Goal: Transaction & Acquisition: Purchase product/service

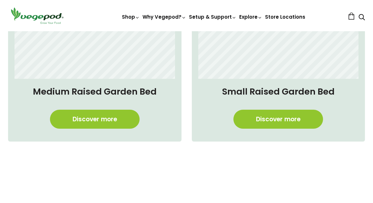
scroll to position [489, 0]
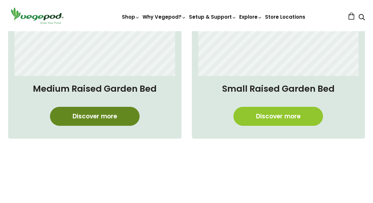
click at [93, 114] on link "Discover more" at bounding box center [95, 116] width 90 height 19
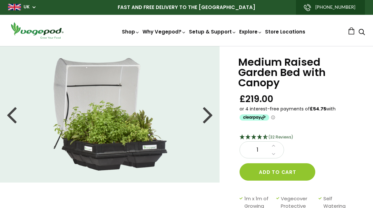
click at [208, 113] on div at bounding box center [208, 114] width 10 height 29
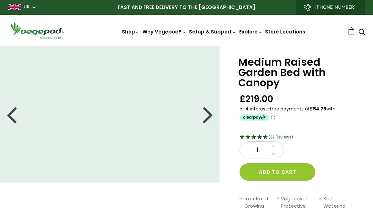
click at [208, 113] on div at bounding box center [208, 114] width 10 height 29
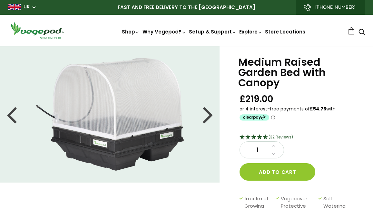
click at [208, 113] on div at bounding box center [208, 114] width 10 height 29
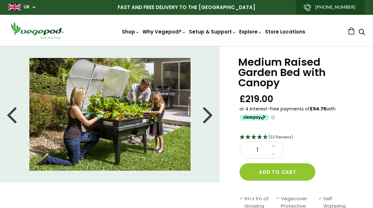
click at [208, 113] on div at bounding box center [208, 114] width 10 height 29
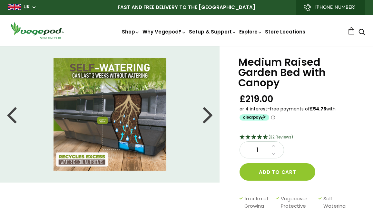
click at [208, 113] on div at bounding box center [208, 114] width 10 height 29
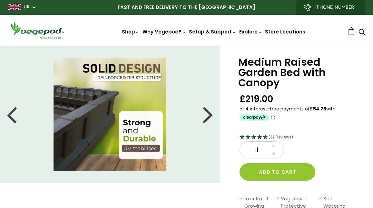
click at [208, 113] on div at bounding box center [208, 114] width 10 height 29
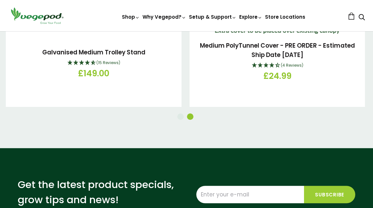
scroll to position [1113, 0]
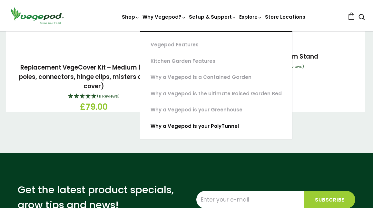
click at [197, 126] on link "Why a Vegepod is your PolyTunnel" at bounding box center [216, 126] width 152 height 16
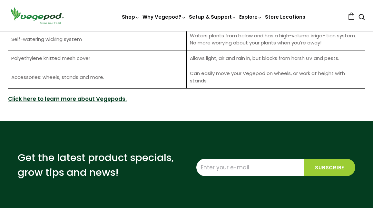
scroll to position [886, 0]
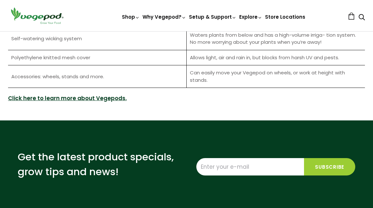
click at [106, 99] on link "Click here to learn more about Vegepods." at bounding box center [67, 98] width 119 height 8
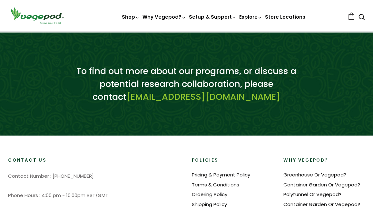
scroll to position [676, 0]
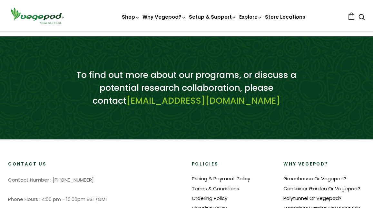
click at [352, 18] on link at bounding box center [350, 16] width 7 height 7
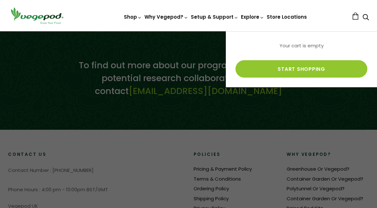
click at [216, 61] on div at bounding box center [188, 104] width 377 height 208
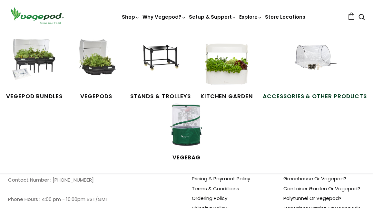
click at [303, 96] on span "Accessories & Other Products" at bounding box center [314, 96] width 104 height 8
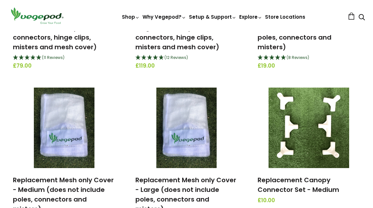
scroll to position [500, 0]
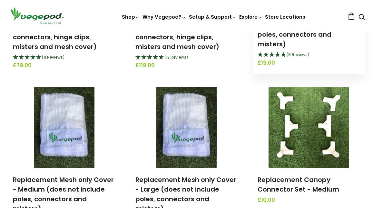
click at [299, 52] on span "(8 Reviews)" at bounding box center [297, 54] width 23 height 5
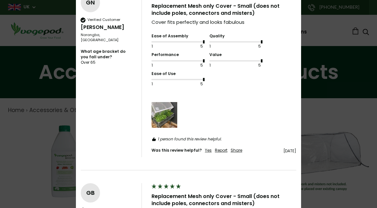
scroll to position [920, 0]
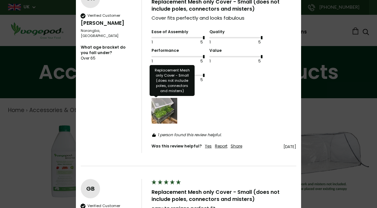
click at [173, 115] on img "Media uploaded by this customer." at bounding box center [165, 111] width 26 height 26
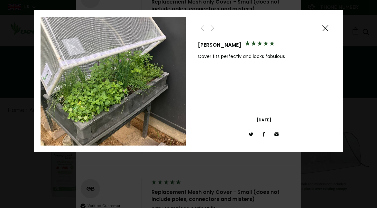
click at [326, 27] on span at bounding box center [326, 28] width 8 height 8
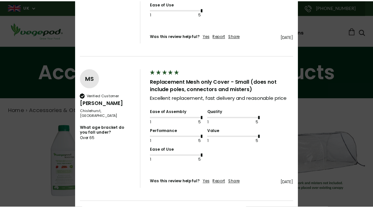
scroll to position [0, 0]
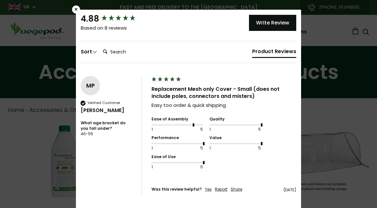
click at [74, 10] on div "×" at bounding box center [76, 9] width 8 height 8
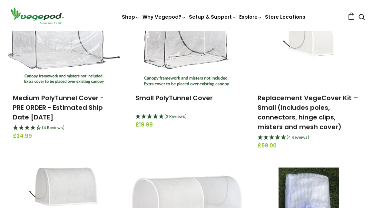
scroll to position [263, 0]
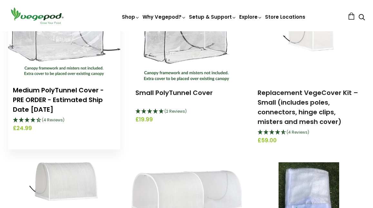
click at [48, 99] on link "Medium PolyTunnel Cover - PRE ORDER - Estimated Ship Date [DATE]" at bounding box center [58, 100] width 91 height 28
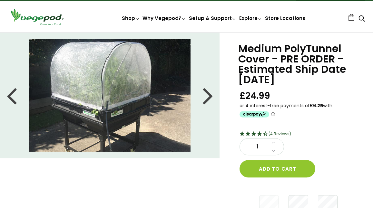
scroll to position [10, 0]
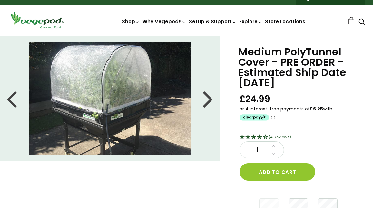
click at [208, 100] on div at bounding box center [208, 98] width 10 height 29
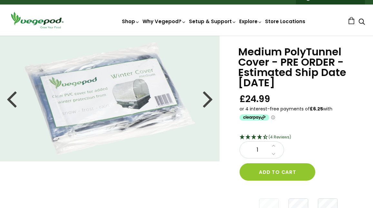
click at [12, 102] on div at bounding box center [11, 98] width 10 height 29
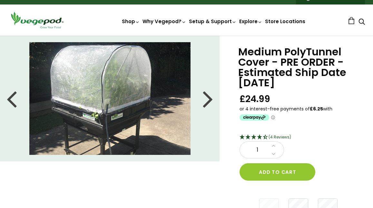
click at [13, 101] on div at bounding box center [11, 98] width 10 height 29
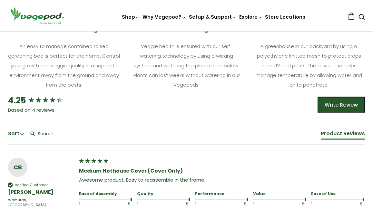
scroll to position [283, 0]
